Goal: Transaction & Acquisition: Register for event/course

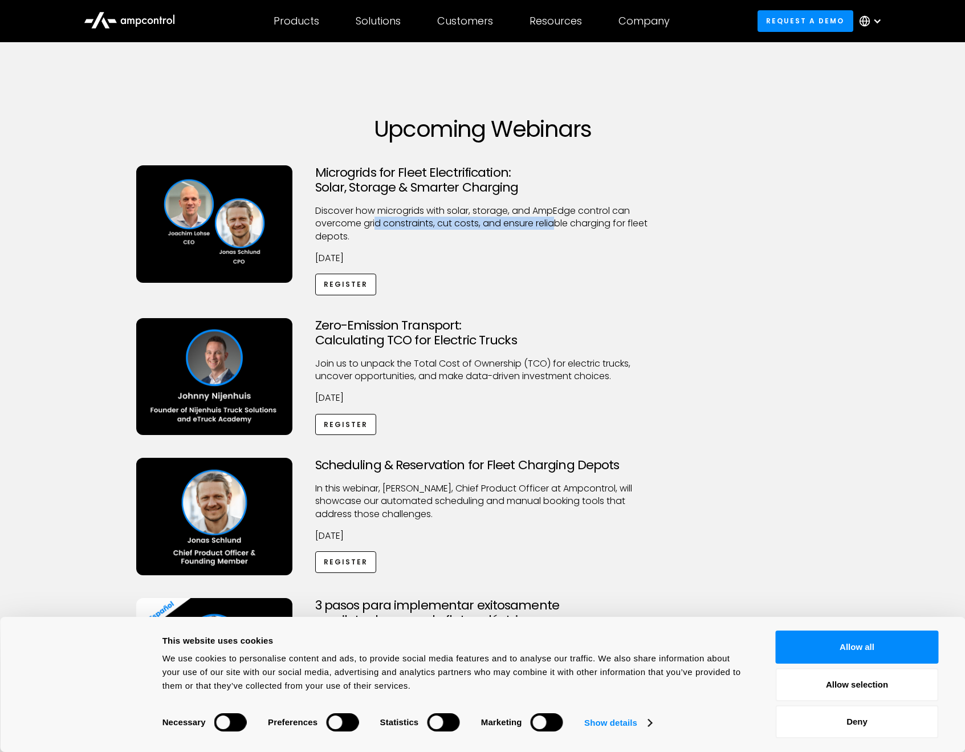
drag, startPoint x: 383, startPoint y: 223, endPoint x: 581, endPoint y: 224, distance: 198.3
click at [556, 225] on p "Discover how microgrids with solar, storage, and AmpEdge control can overcome g…" at bounding box center [482, 224] width 335 height 38
click at [680, 225] on div "Microgrids for Fleet Electrification: Solar, Storage & Smarter Charging Discove…" at bounding box center [483, 241] width 716 height 153
drag, startPoint x: 362, startPoint y: 361, endPoint x: 483, endPoint y: 364, distance: 121.4
click at [448, 362] on p "Join us to unpack the Total Cost of Ownership (TCO) for electric trucks, uncove…" at bounding box center [482, 370] width 335 height 26
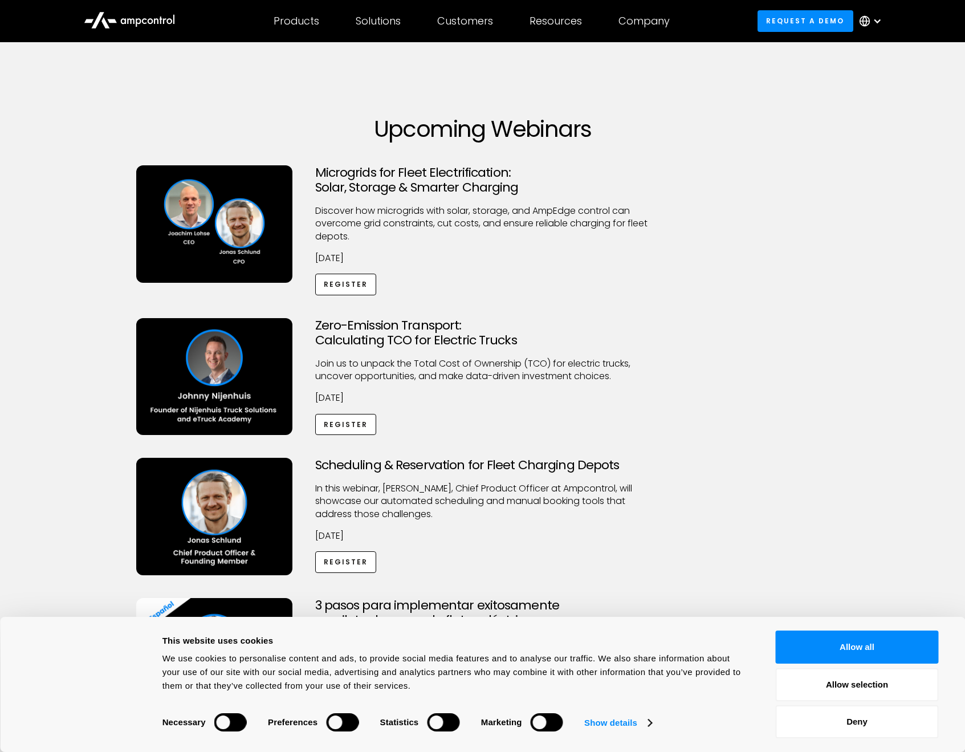
click at [514, 368] on p "Join us to unpack the Total Cost of Ownership (TCO) for electric trucks, uncove…" at bounding box center [482, 370] width 335 height 26
drag, startPoint x: 443, startPoint y: 360, endPoint x: 575, endPoint y: 367, distance: 131.3
click at [528, 365] on p "Join us to unpack the Total Cost of Ownership (TCO) for electric trucks, uncove…" at bounding box center [482, 370] width 335 height 26
click at [612, 371] on p "Join us to unpack the Total Cost of Ownership (TCO) for electric trucks, uncove…" at bounding box center [482, 370] width 335 height 26
drag, startPoint x: 514, startPoint y: 368, endPoint x: 612, endPoint y: 375, distance: 98.8
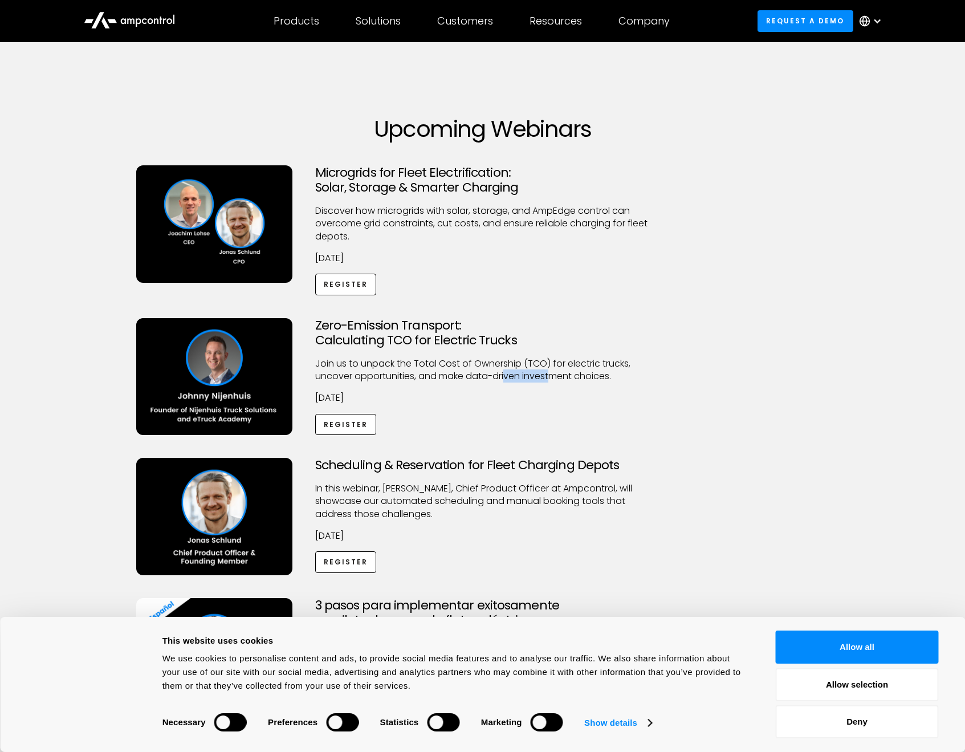
click at [549, 368] on p "Join us to unpack the Total Cost of Ownership (TCO) for electric trucks, uncove…" at bounding box center [482, 370] width 335 height 26
click at [612, 375] on p "Join us to unpack the Total Cost of Ownership (TCO) for electric trucks, uncove…" at bounding box center [482, 370] width 335 height 26
drag, startPoint x: 499, startPoint y: 372, endPoint x: 584, endPoint y: 374, distance: 84.9
click at [561, 374] on p "Join us to unpack the Total Cost of Ownership (TCO) for electric trucks, uncove…" at bounding box center [482, 370] width 335 height 26
click at [610, 374] on p "Join us to unpack the Total Cost of Ownership (TCO) for electric trucks, uncove…" at bounding box center [482, 370] width 335 height 26
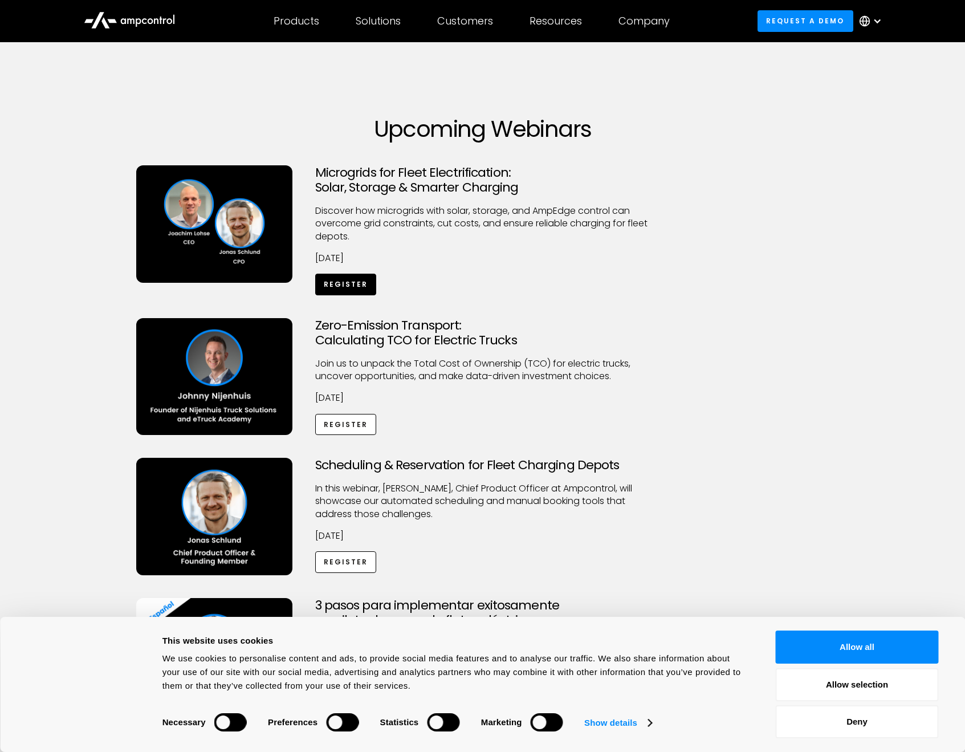
click at [340, 284] on link "Register" at bounding box center [346, 284] width 62 height 21
